Goal: Task Accomplishment & Management: Manage account settings

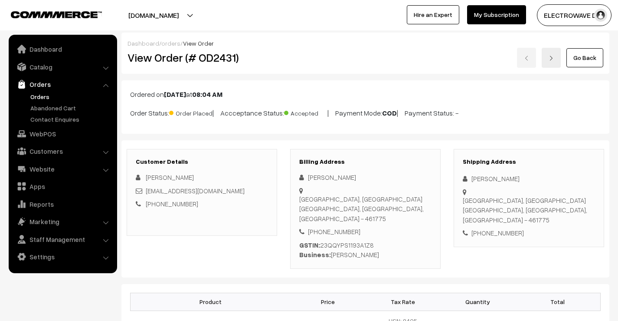
click at [40, 96] on link "Orders" at bounding box center [71, 96] width 86 height 9
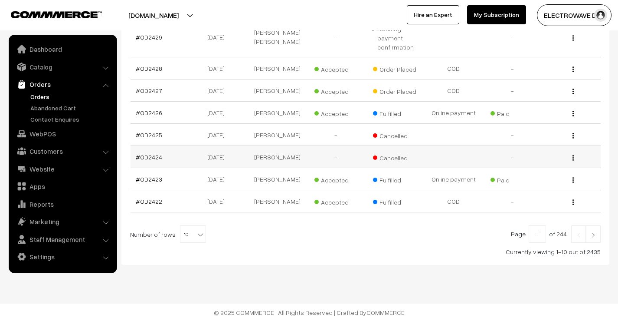
scroll to position [257, 0]
click at [157, 175] on link "#OD2423" at bounding box center [149, 178] width 26 height 7
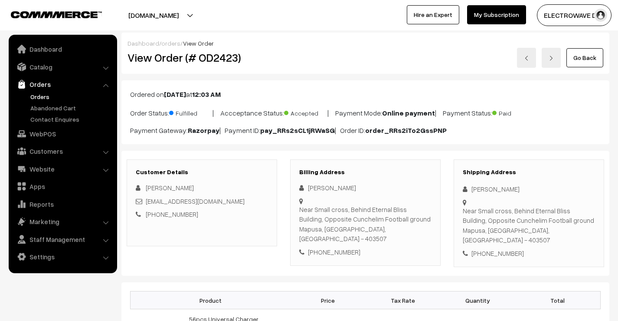
click at [562, 60] on div "Go Back" at bounding box center [447, 58] width 313 height 20
click at [555, 54] on link at bounding box center [551, 58] width 19 height 20
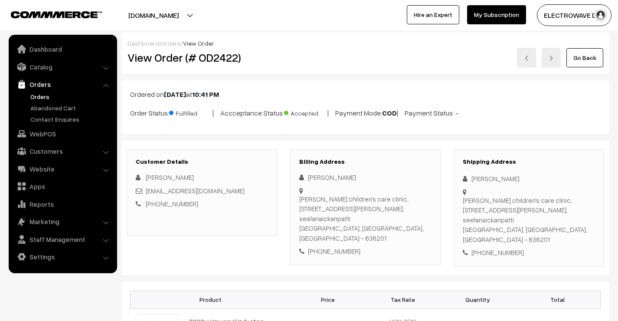
click at [555, 54] on link at bounding box center [551, 58] width 19 height 20
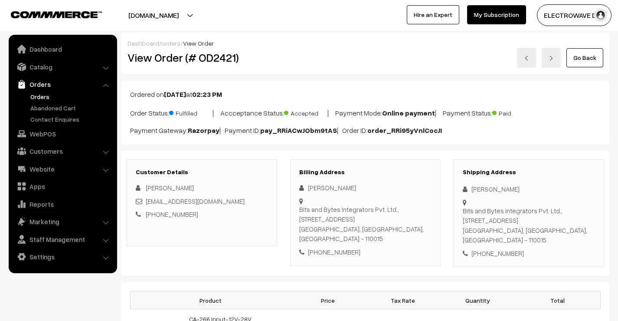
click at [555, 54] on link at bounding box center [551, 58] width 19 height 20
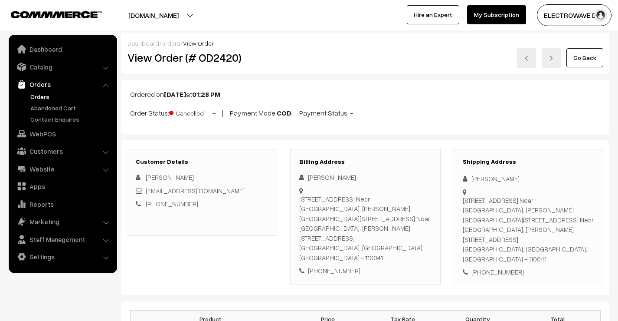
click at [44, 92] on link "Orders" at bounding box center [71, 96] width 86 height 9
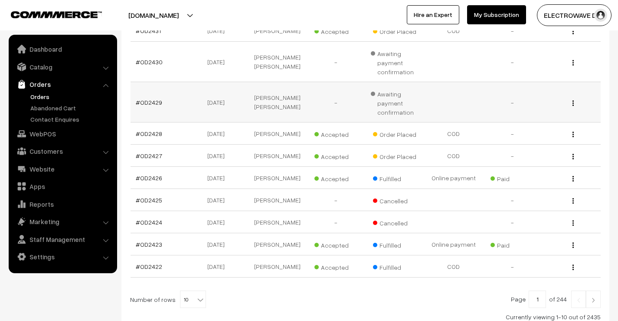
scroll to position [217, 0]
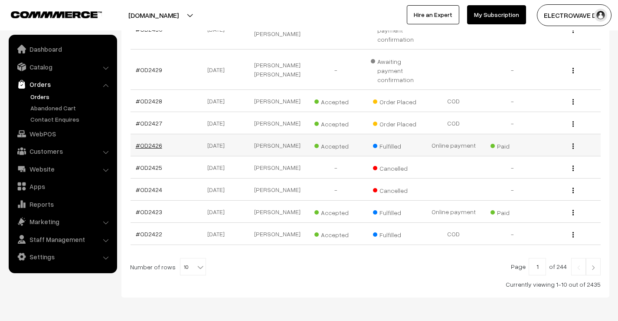
click at [136, 144] on link "#OD2426" at bounding box center [149, 144] width 26 height 7
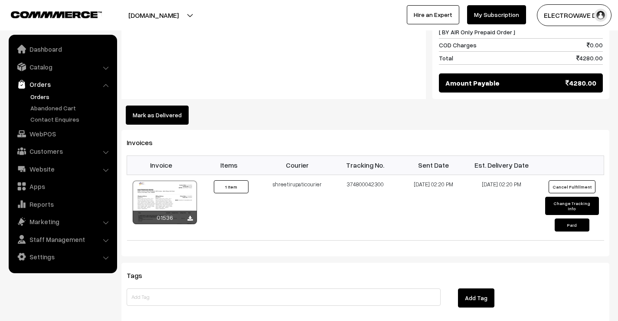
scroll to position [564, 0]
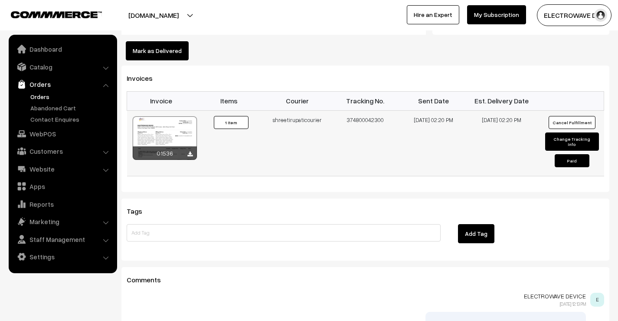
click at [360, 110] on td "374800042300" at bounding box center [365, 143] width 68 height 66
copy tr "shreetirupaticourier 374800042300"
drag, startPoint x: 268, startPoint y: 106, endPoint x: 384, endPoint y: 108, distance: 116.7
click at [384, 110] on tr "01536 Invoice #01536 ×" at bounding box center [365, 143] width 477 height 66
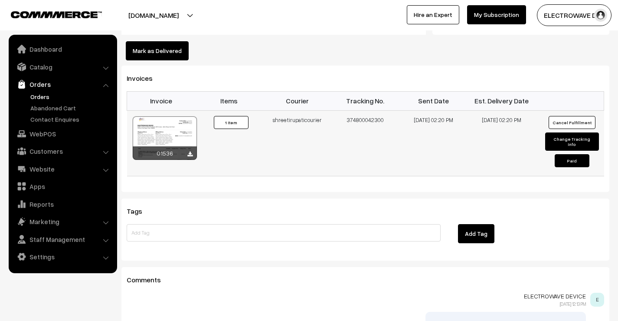
click at [358, 110] on td "374800042300" at bounding box center [365, 143] width 68 height 66
click at [41, 98] on link "Orders" at bounding box center [71, 96] width 86 height 9
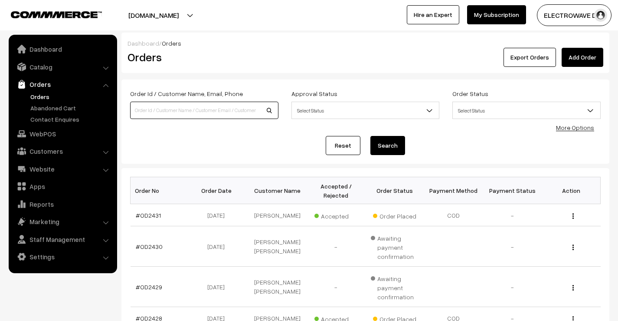
click at [191, 108] on input at bounding box center [204, 110] width 148 height 17
type input "OD2391"
click at [371, 136] on button "Search" at bounding box center [388, 145] width 35 height 19
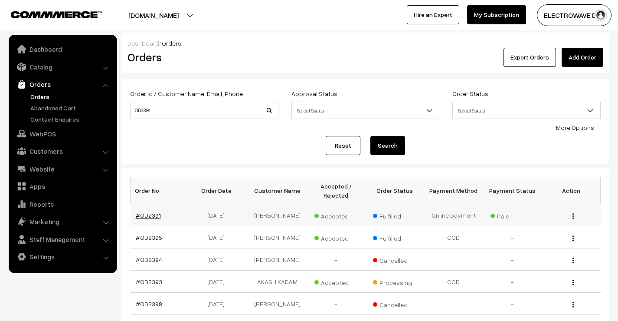
click at [147, 215] on link "#OD2391" at bounding box center [148, 214] width 25 height 7
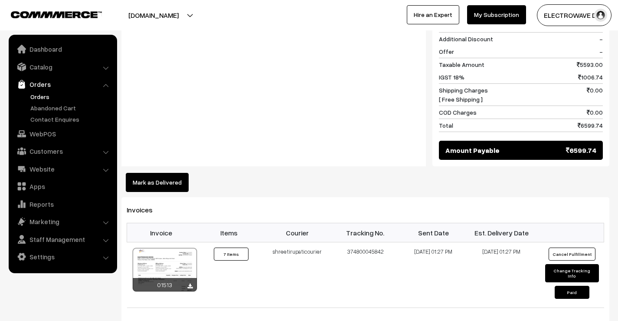
scroll to position [521, 0]
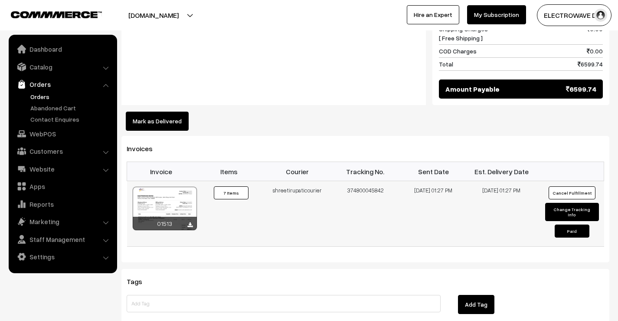
click at [167, 187] on div at bounding box center [165, 208] width 64 height 43
click at [45, 96] on link "Orders" at bounding box center [71, 96] width 86 height 9
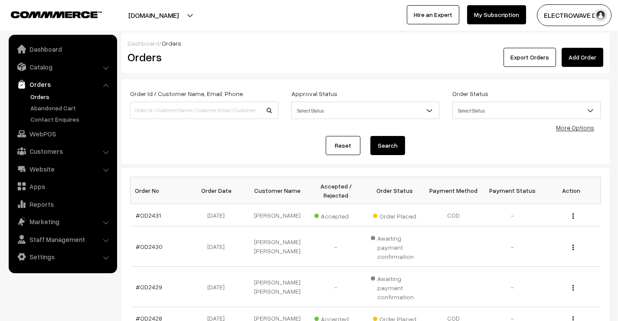
click at [35, 98] on link "Orders" at bounding box center [71, 96] width 86 height 9
click at [43, 96] on link "Orders" at bounding box center [71, 96] width 86 height 9
click at [40, 96] on link "Orders" at bounding box center [71, 96] width 86 height 9
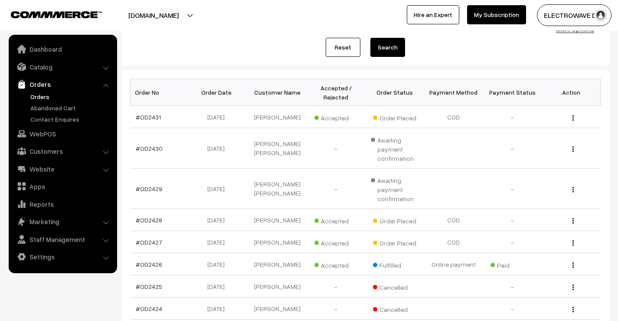
scroll to position [174, 0]
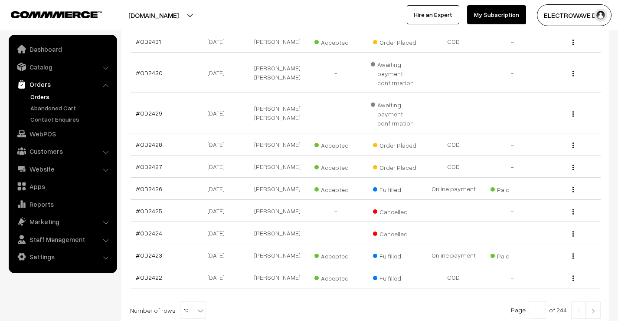
click at [174, 16] on button "[DOMAIN_NAME]" at bounding box center [153, 15] width 111 height 22
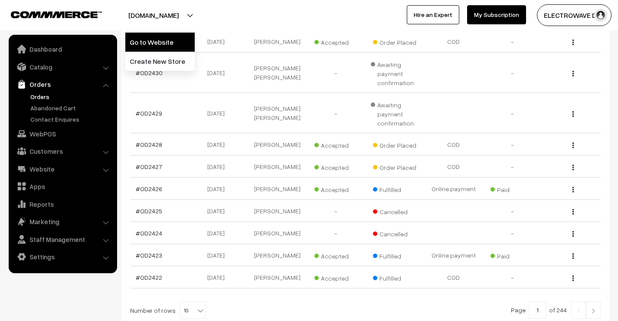
click at [164, 47] on link "Go to Website" at bounding box center [159, 42] width 69 height 19
